Goal: Communication & Community: Answer question/provide support

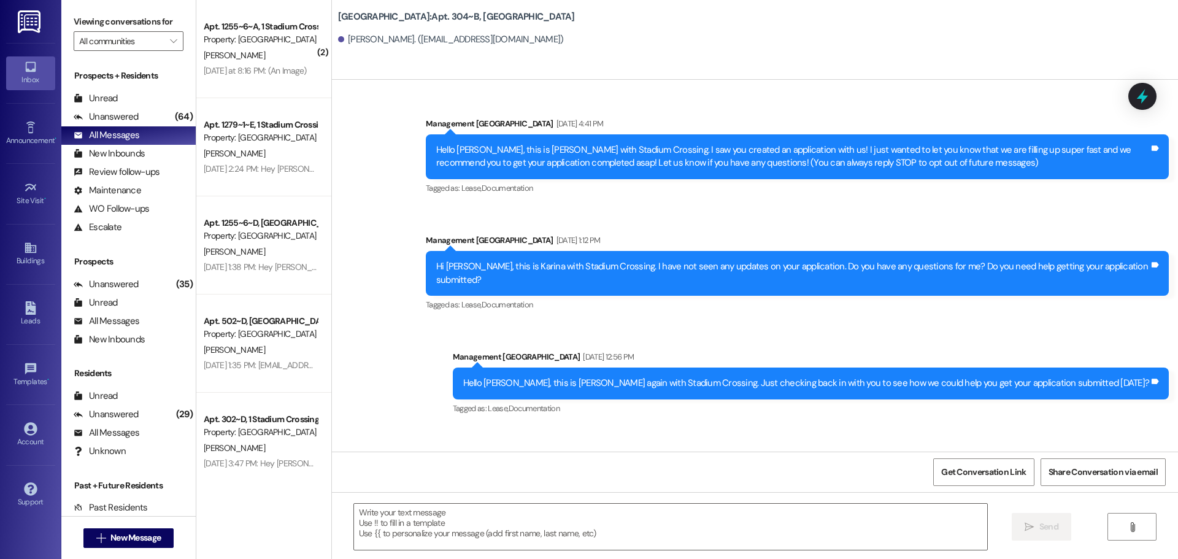
scroll to position [2609, 0]
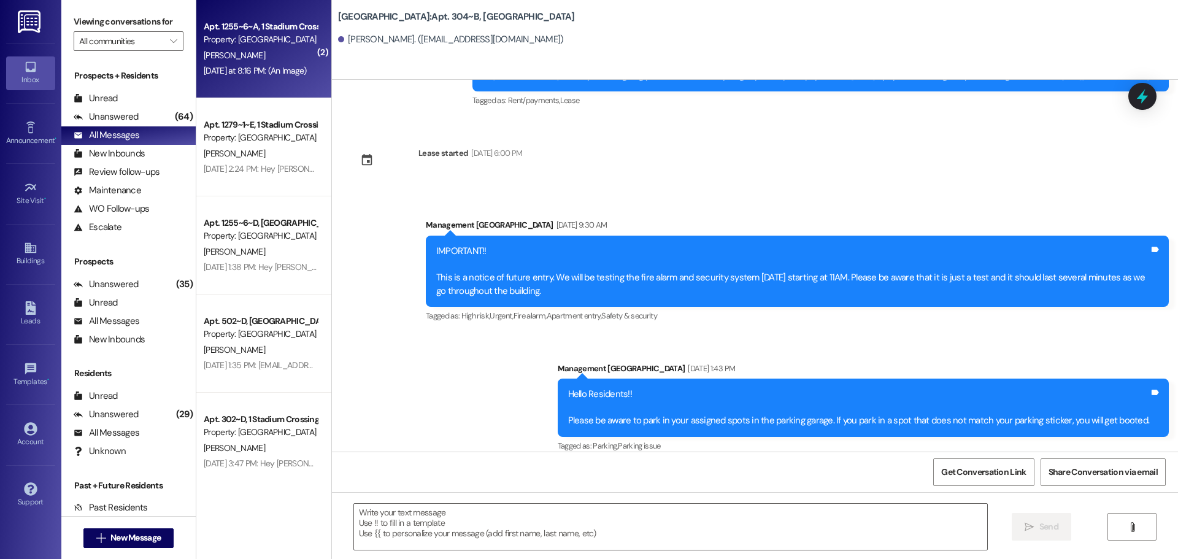
click at [262, 71] on div "[DATE] at 8:16 PM: (An Image) [DATE] at 8:16 PM: (An Image)" at bounding box center [255, 70] width 103 height 11
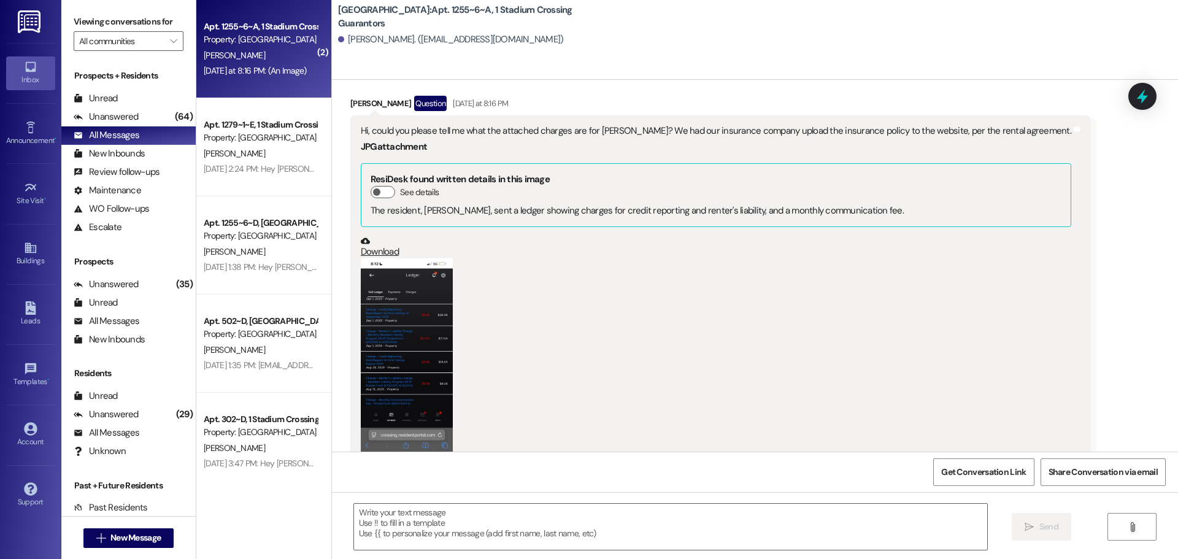
scroll to position [1255, 0]
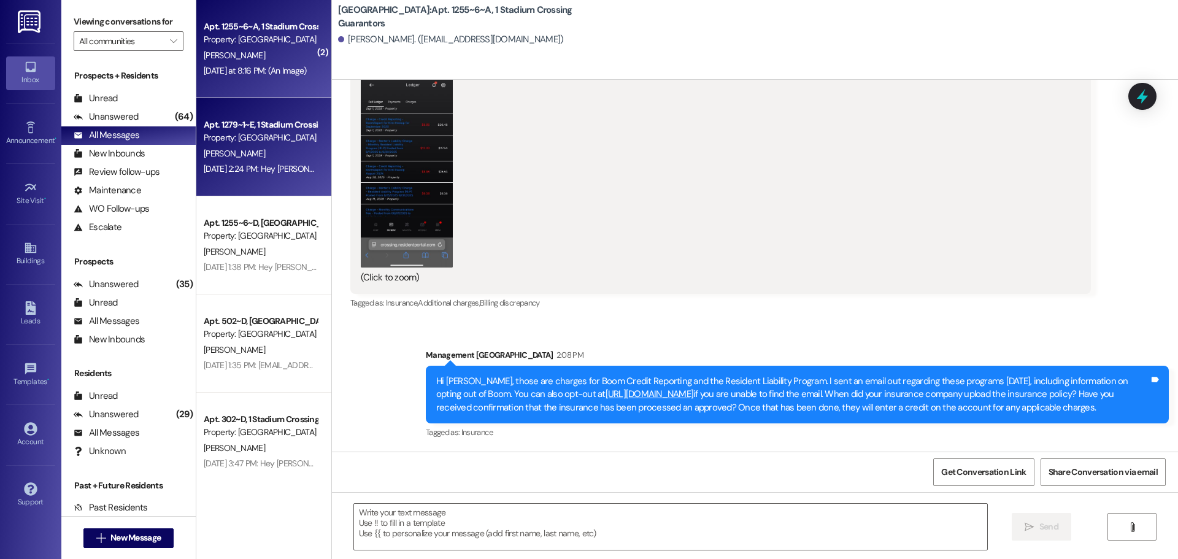
click at [239, 142] on div "Property: [GEOGRAPHIC_DATA]" at bounding box center [261, 137] width 114 height 13
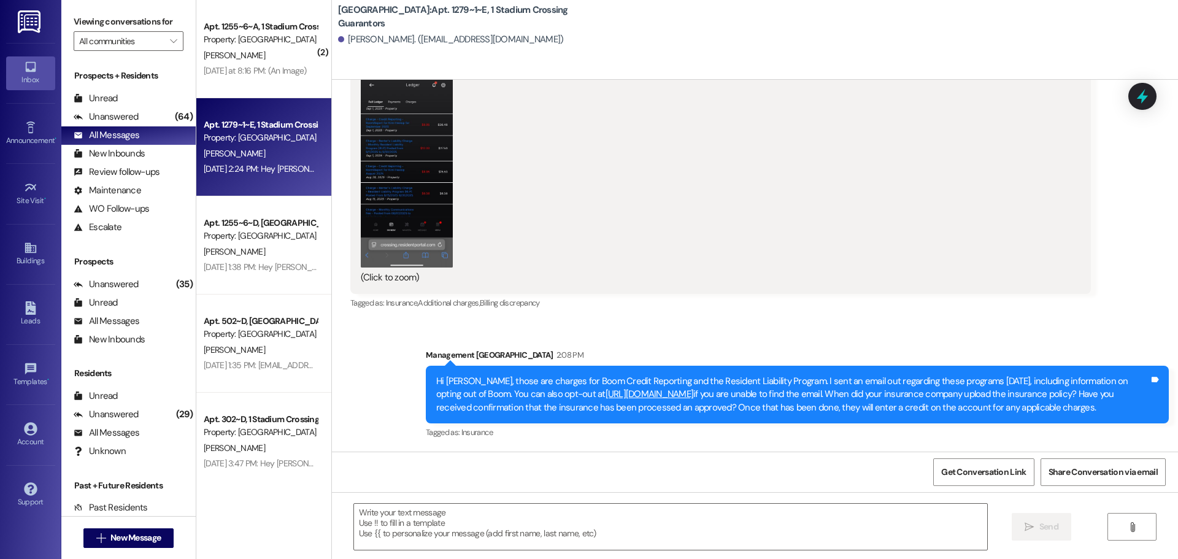
scroll to position [280, 0]
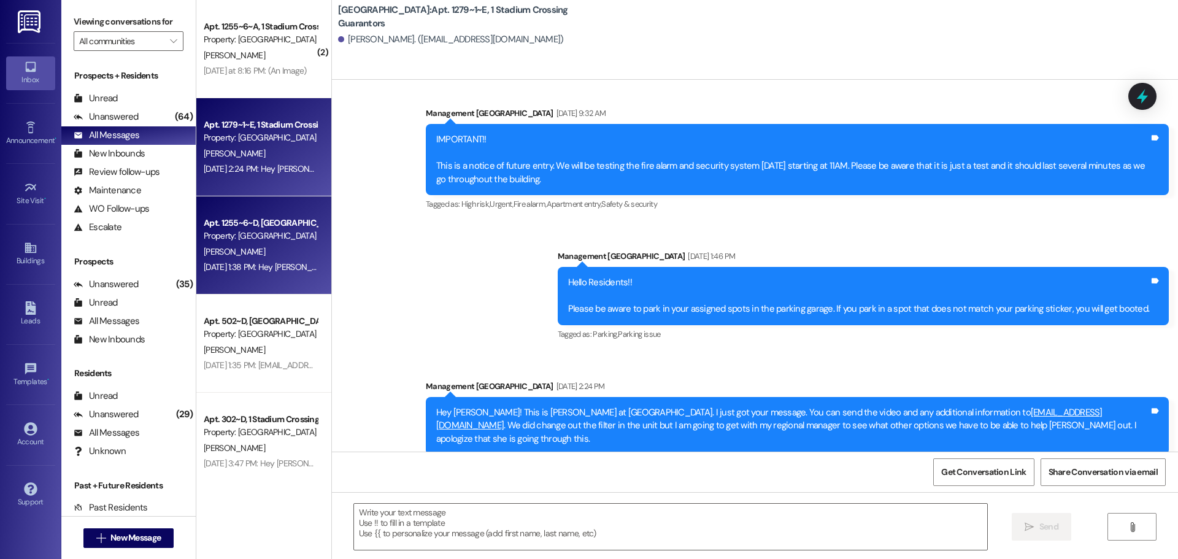
click at [242, 263] on div "[DATE] 1:38 PM: Hey [PERSON_NAME], please check your junk folder in your email …" at bounding box center [476, 266] width 545 height 11
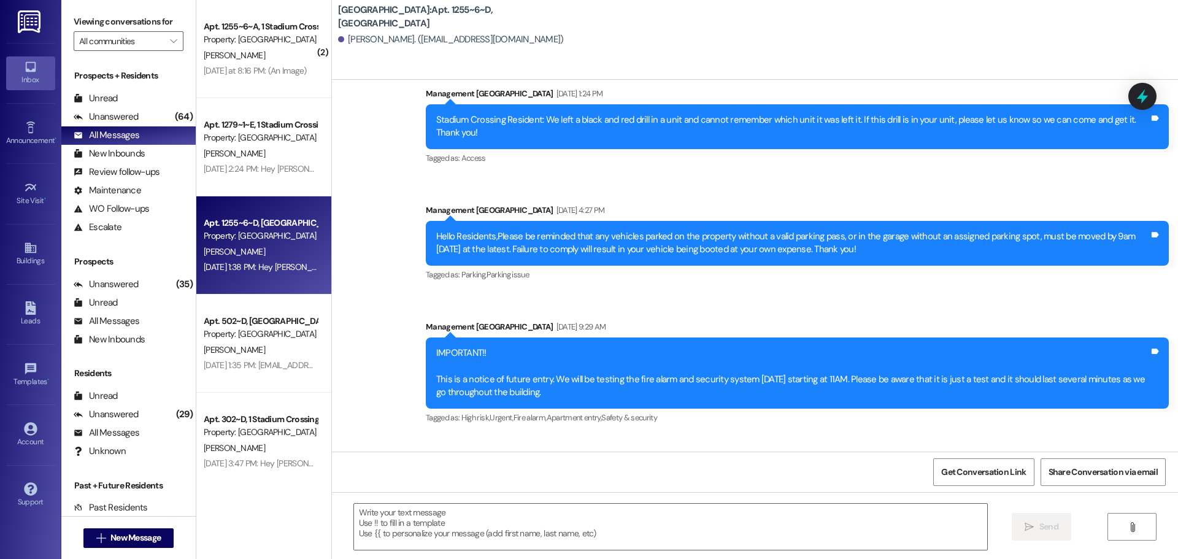
scroll to position [2009, 0]
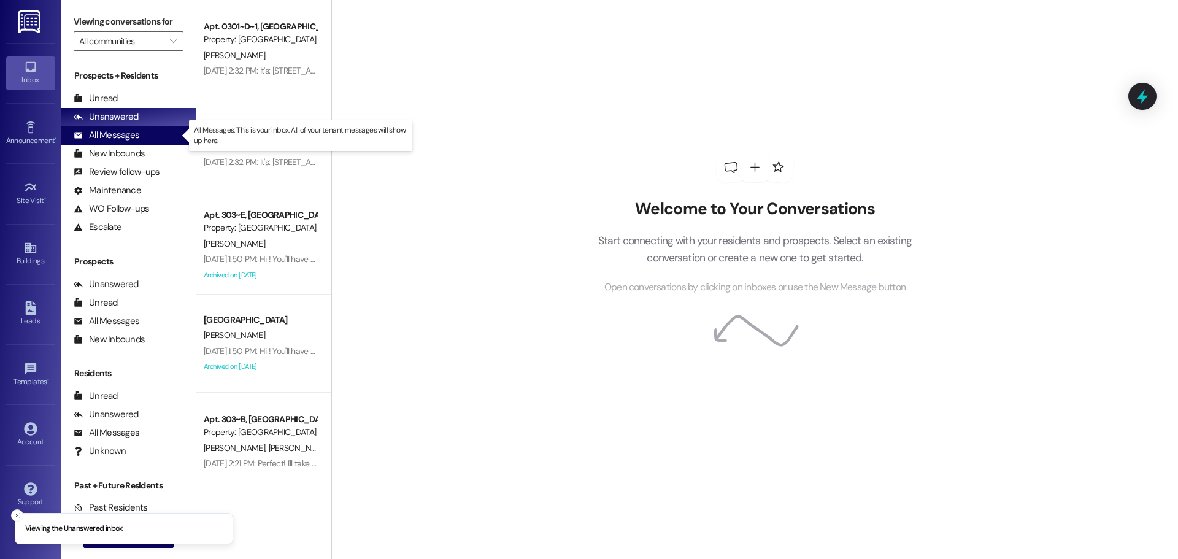
click at [123, 141] on div "All Messages" at bounding box center [107, 135] width 66 height 13
